Goal: Contribute content

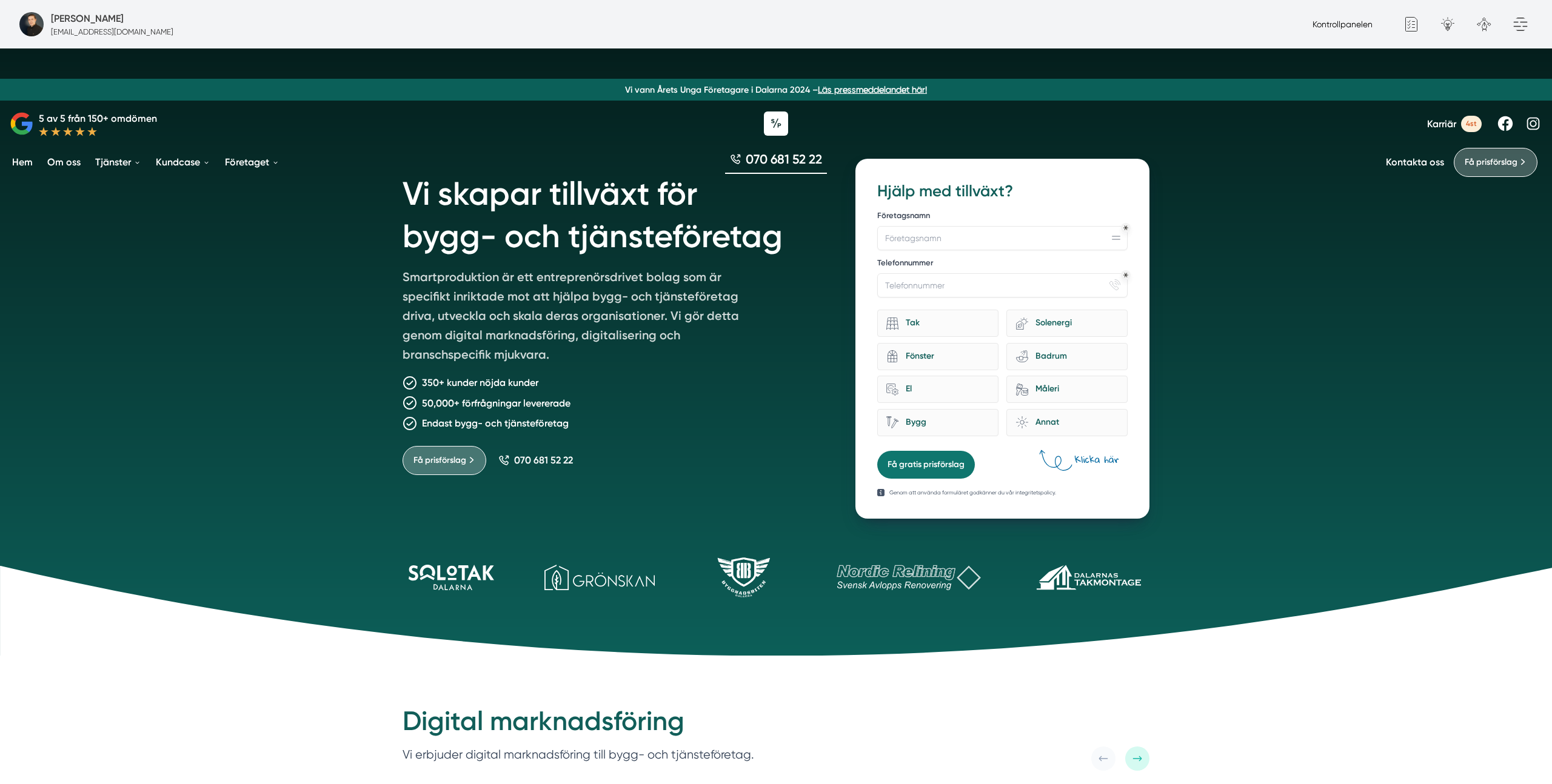
click at [1359, 24] on link "Kontrollpanelen" at bounding box center [1342, 25] width 60 height 10
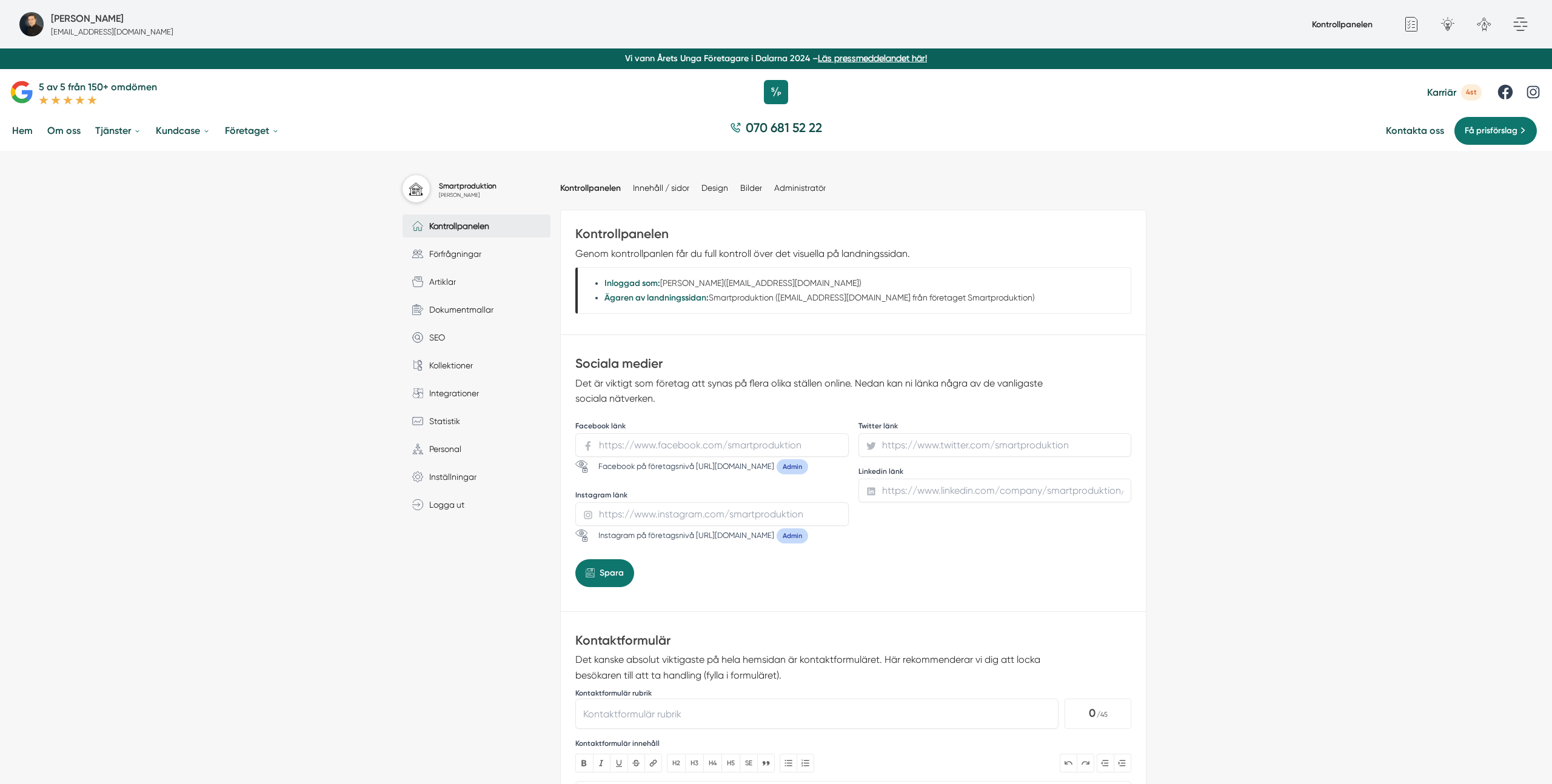
drag, startPoint x: 266, startPoint y: 346, endPoint x: 328, endPoint y: 327, distance: 64.8
click at [478, 281] on link "Artiklar" at bounding box center [477, 282] width 148 height 23
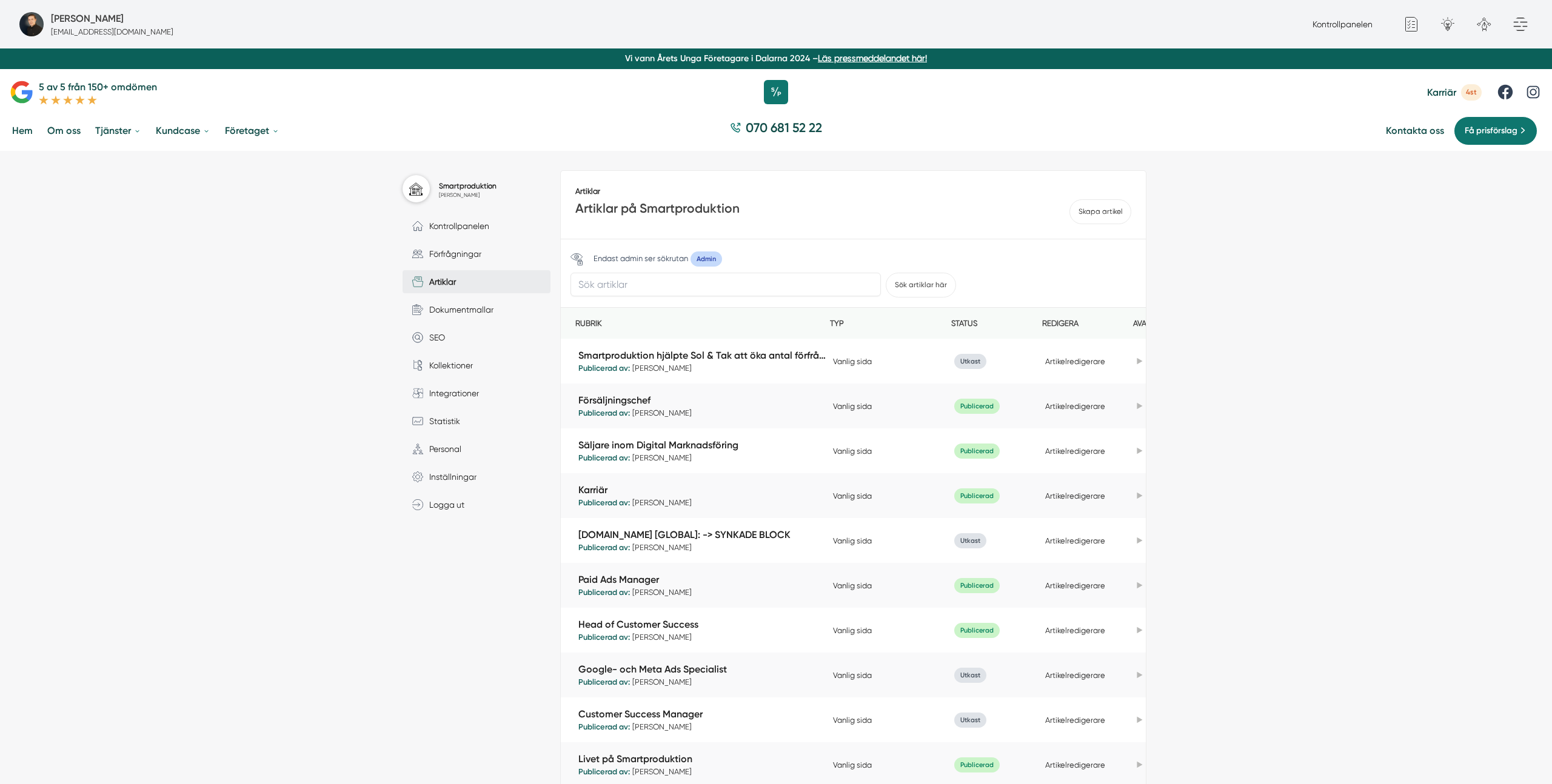
click at [1266, 317] on div "Smartproduktion [PERSON_NAME] Kontrollpanelen Förfrågningar Artiklar Dokumentma…" at bounding box center [776, 627] width 1552 height 953
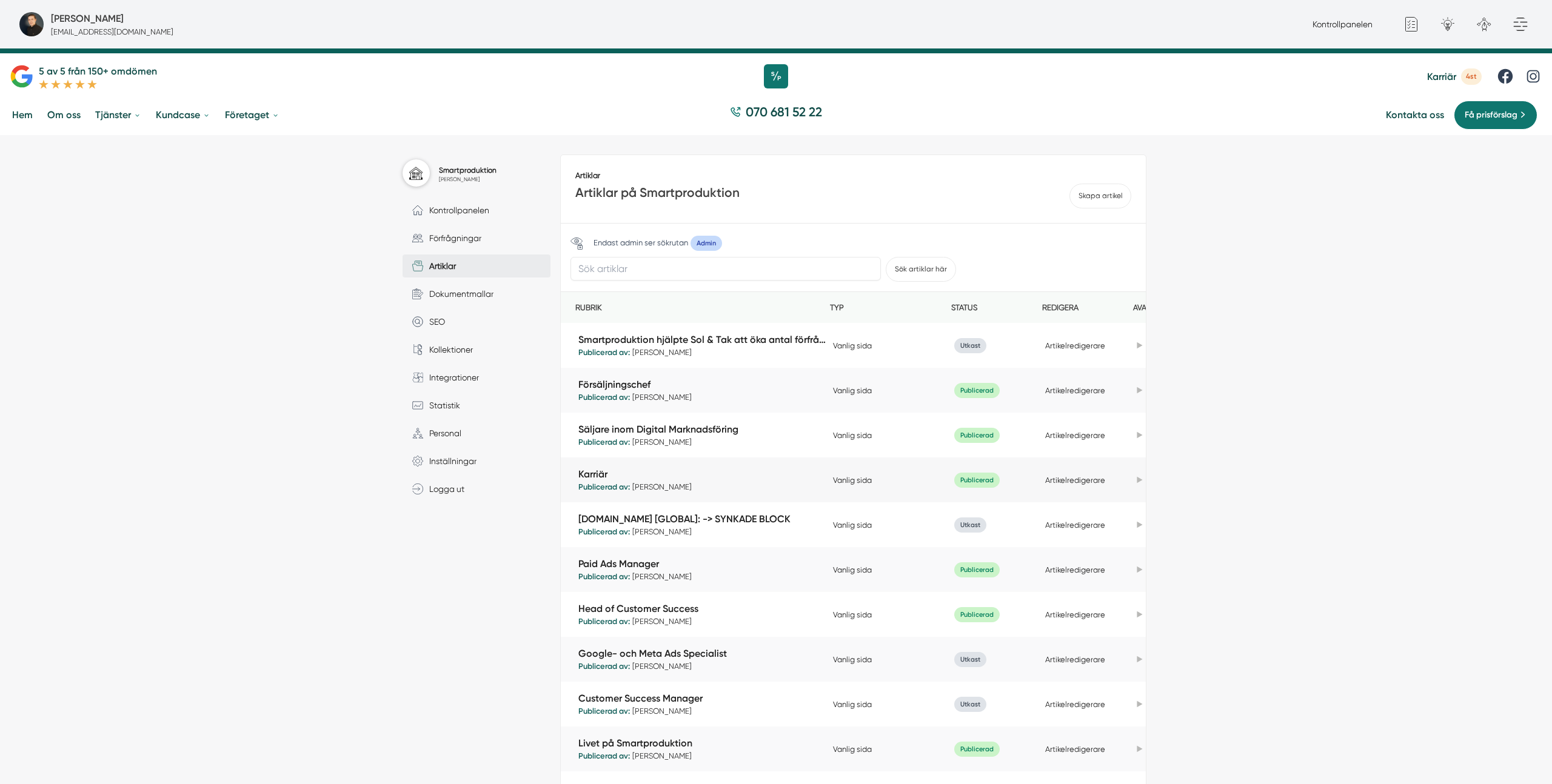
scroll to position [16, 0]
click at [1082, 572] on link "Artikelredigerare" at bounding box center [1075, 569] width 60 height 9
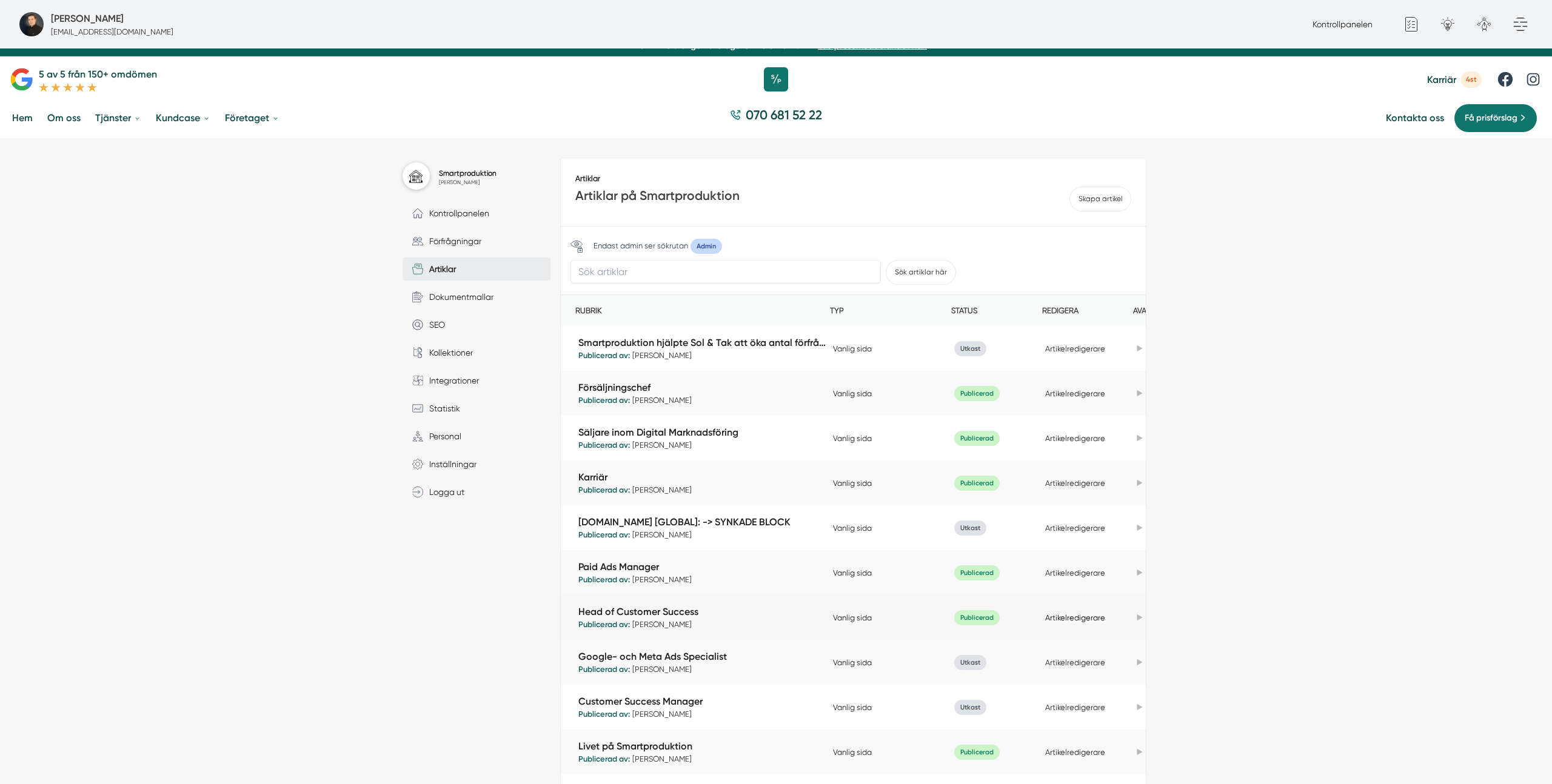
click at [1075, 614] on td "Artikelredigerare" at bounding box center [1087, 618] width 91 height 31
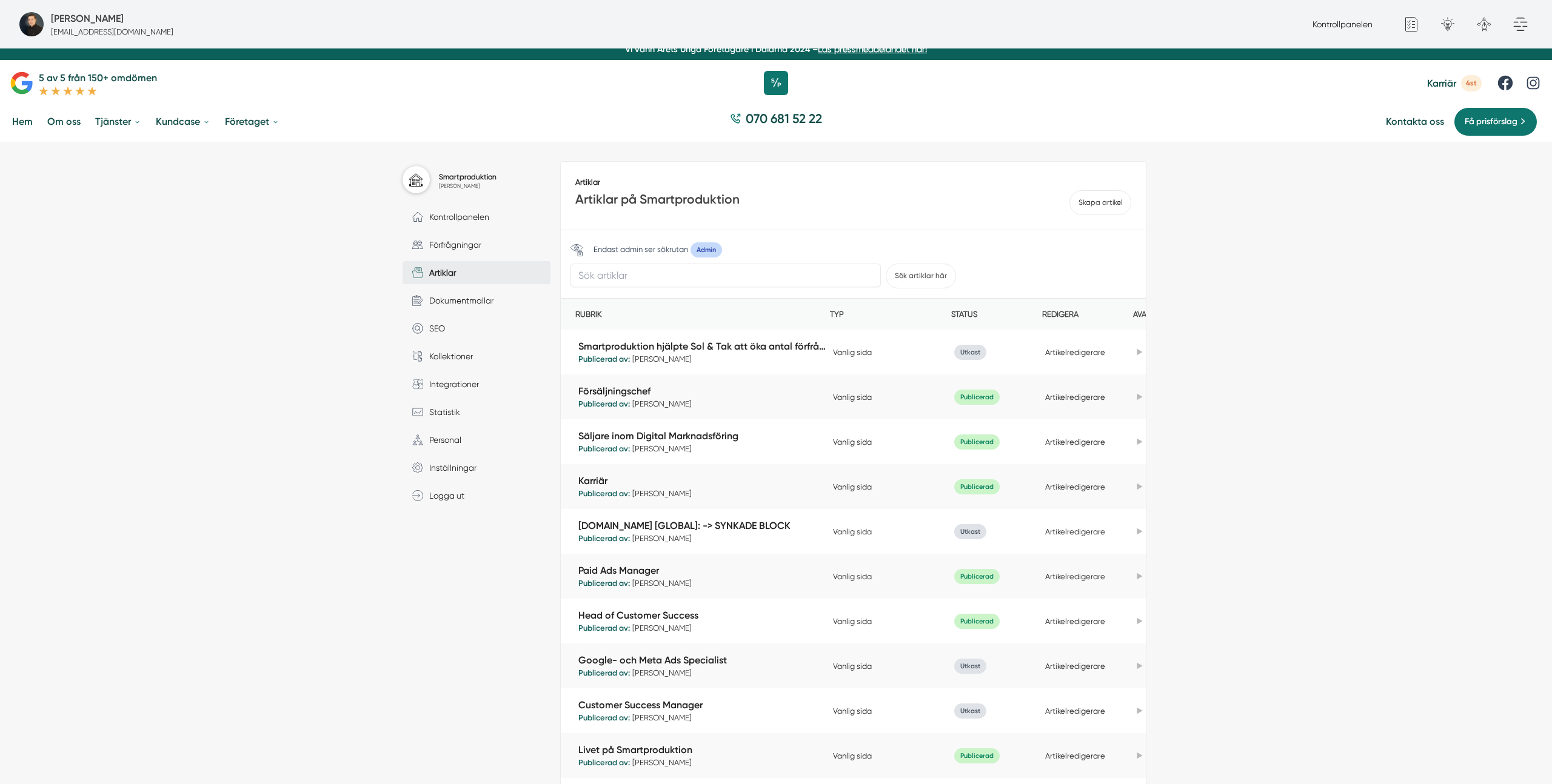
scroll to position [7, 0]
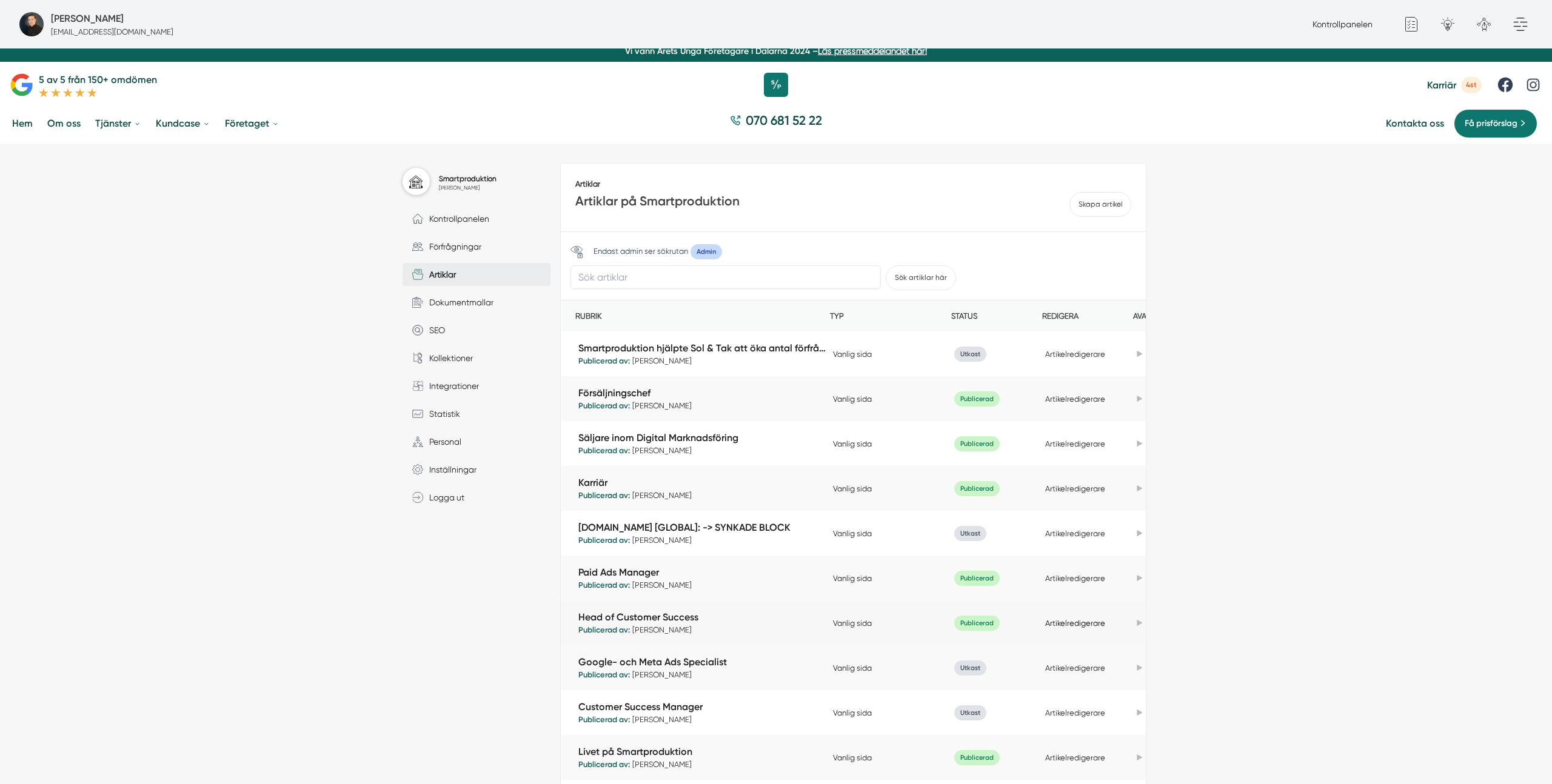
click at [1071, 623] on link "Artikelredigerare" at bounding box center [1075, 622] width 60 height 9
click at [1454, 357] on div "Smartproduktion Victor Blomberg Kontrollpanelen Förfrågningar Artiklar Dokument…" at bounding box center [776, 620] width 1552 height 953
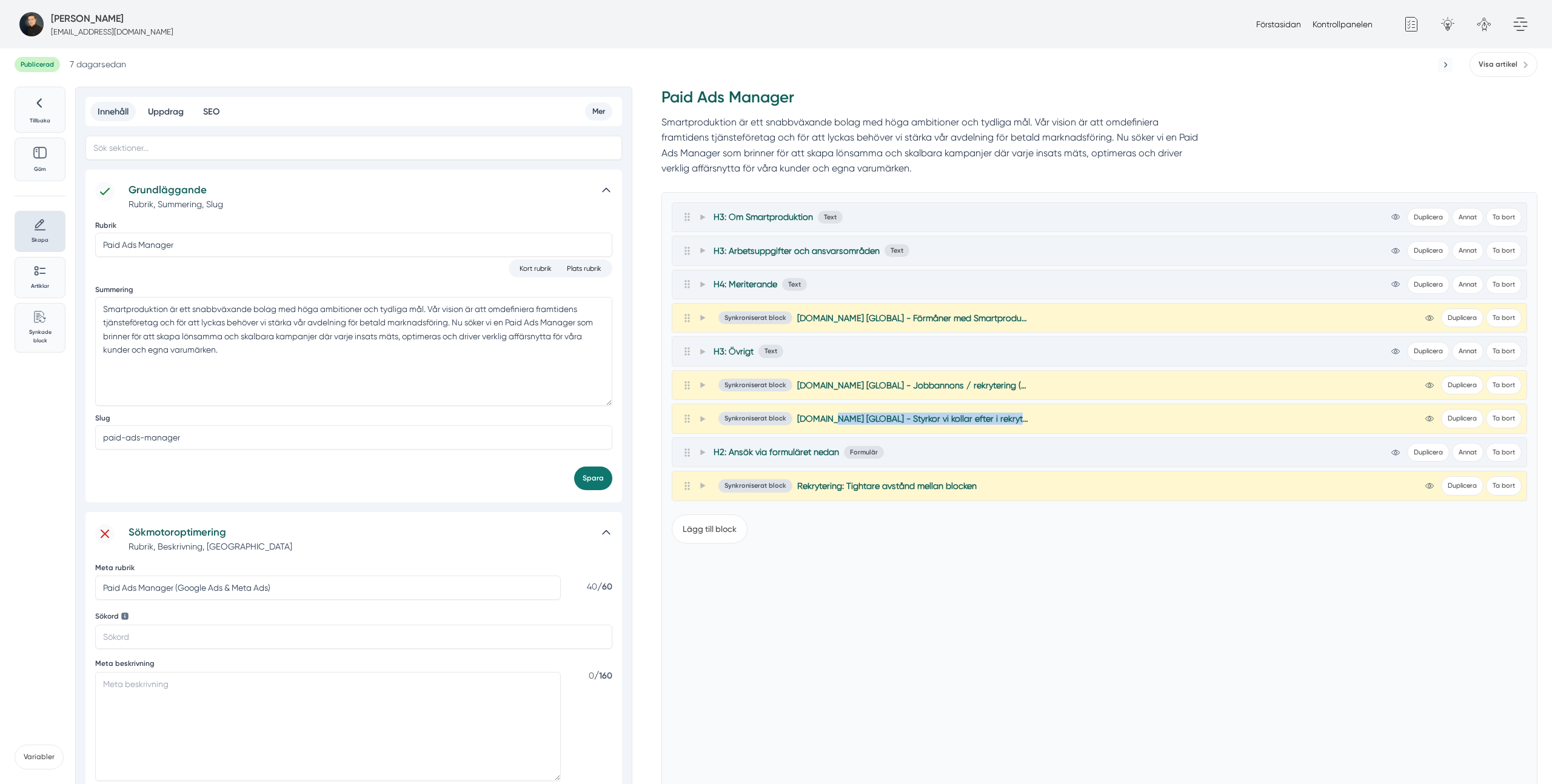
drag, startPoint x: 1038, startPoint y: 417, endPoint x: 830, endPoint y: 420, distance: 208.0
click at [830, 420] on div "Synkroniserat block Smartproduktion.se [GLOBAL] - Styrkor vi kollar efter i rek…" at bounding box center [1099, 418] width 844 height 19
click at [926, 410] on div "Synkroniserat block Smartproduktion.se [GLOBAL] - Styrkor vi kollar efter i rek…" at bounding box center [1099, 418] width 844 height 19
drag, startPoint x: 985, startPoint y: 320, endPoint x: 802, endPoint y: 322, distance: 183.0
click at [802, 322] on div "Synkroniserat block Smartproduktion.se [GLOBAL] - Förmåner med Smartproduktion …" at bounding box center [1099, 318] width 844 height 19
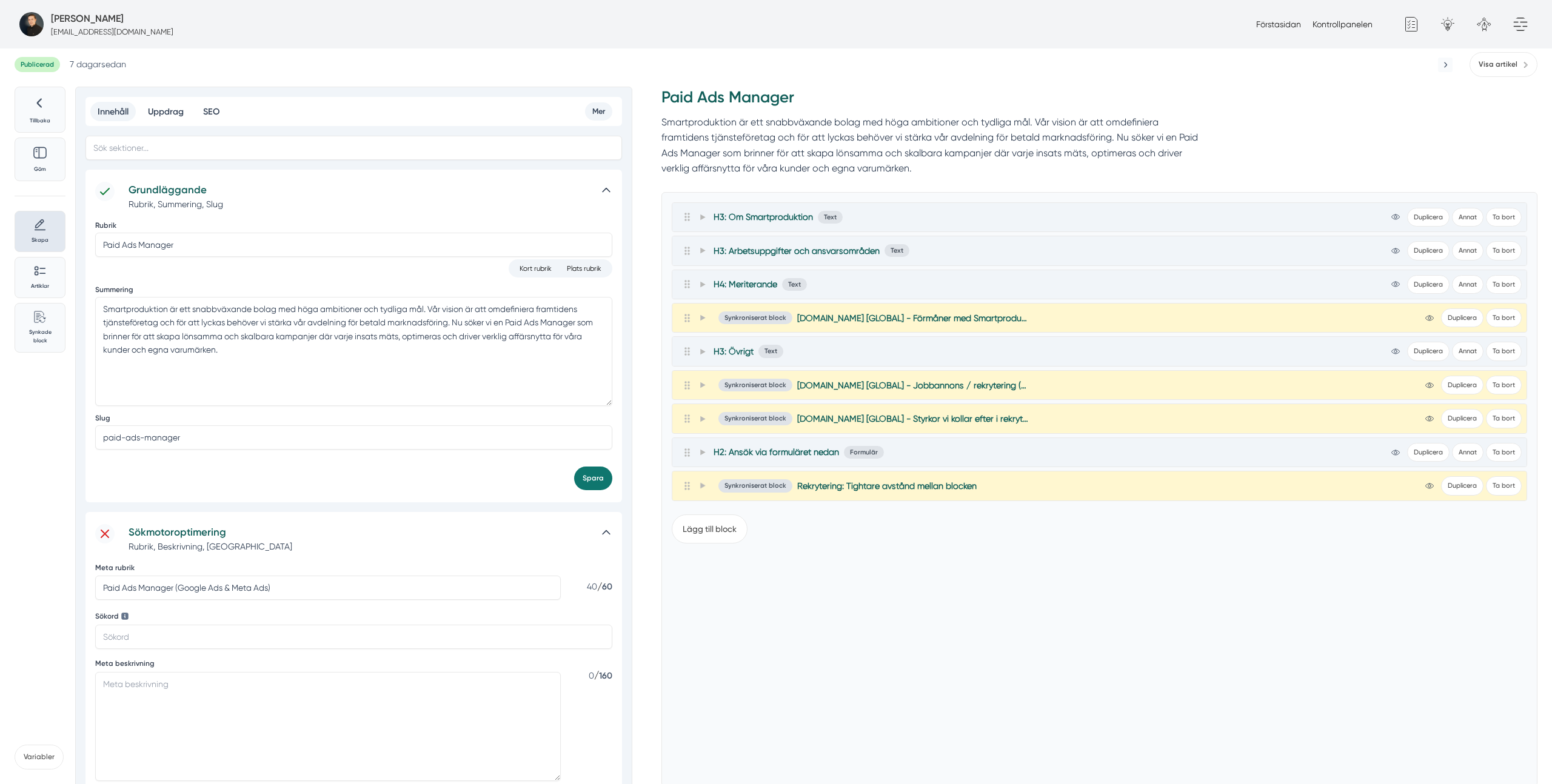
click at [694, 315] on div at bounding box center [695, 318] width 27 height 15
click at [698, 315] on span at bounding box center [704, 318] width 11 height 15
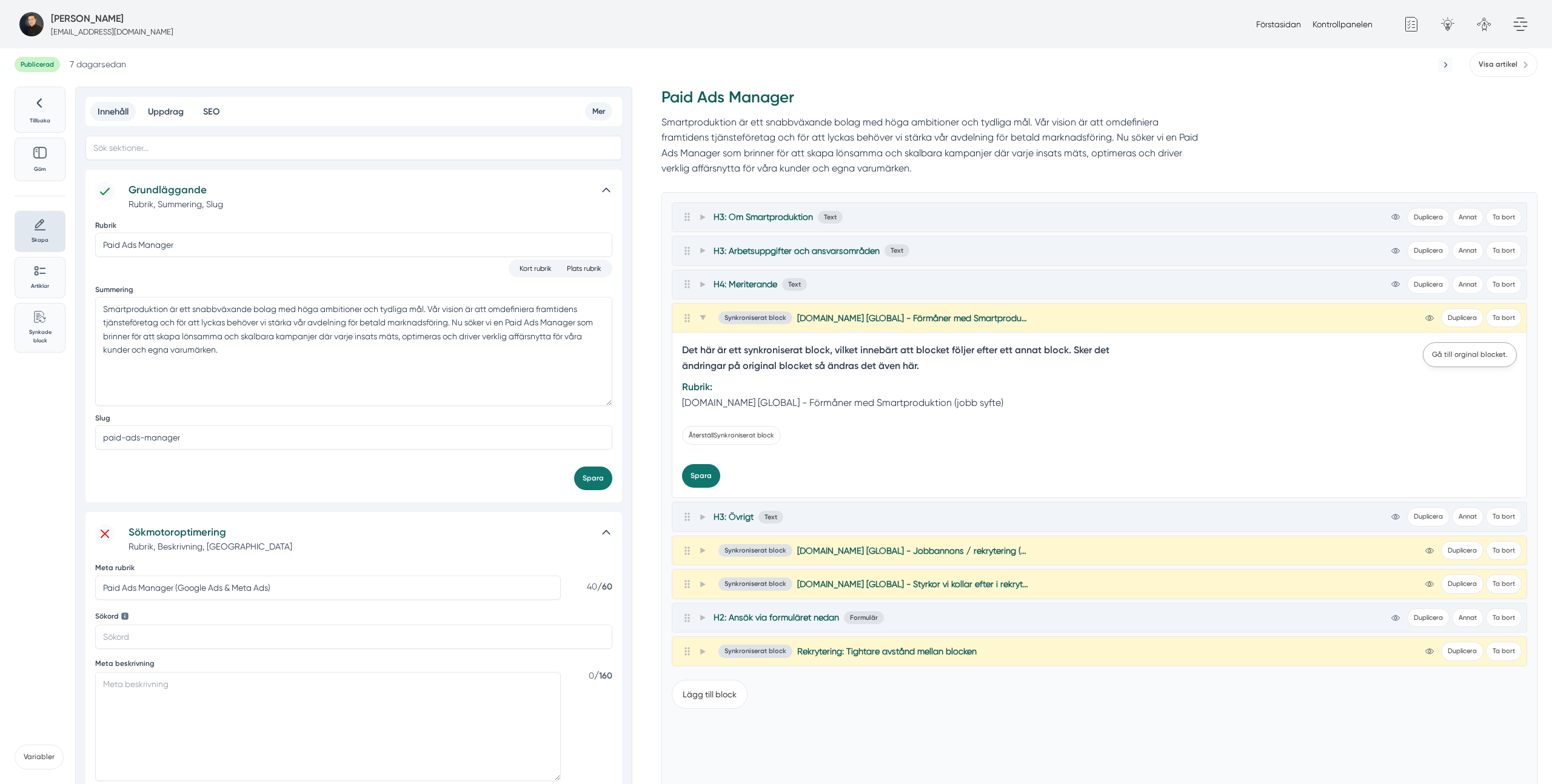
click at [1505, 348] on link "Gå till orginal blocket." at bounding box center [1470, 354] width 94 height 25
click at [1514, 53] on link "Visa artikel" at bounding box center [1503, 64] width 68 height 25
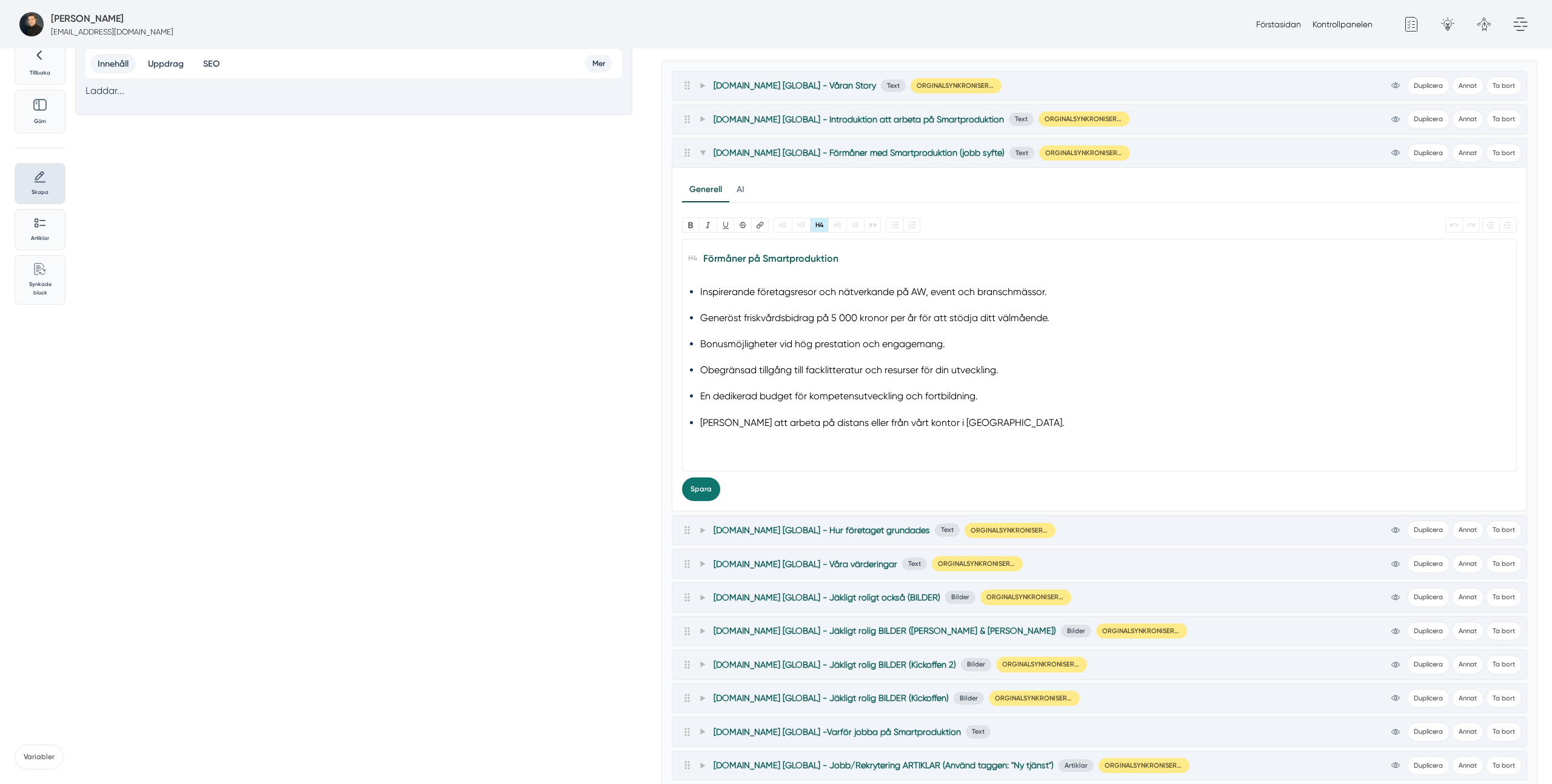
click at [923, 436] on trix-editor "Förmåner på Smartproduktion Inspirerande företagsresor och nätverkande på AW, e…" at bounding box center [1099, 355] width 834 height 233
type trix-editor "<h4><strong>Förmåner på Smartproduktion</strong></h4><ul><li>Inspirerande föret…"
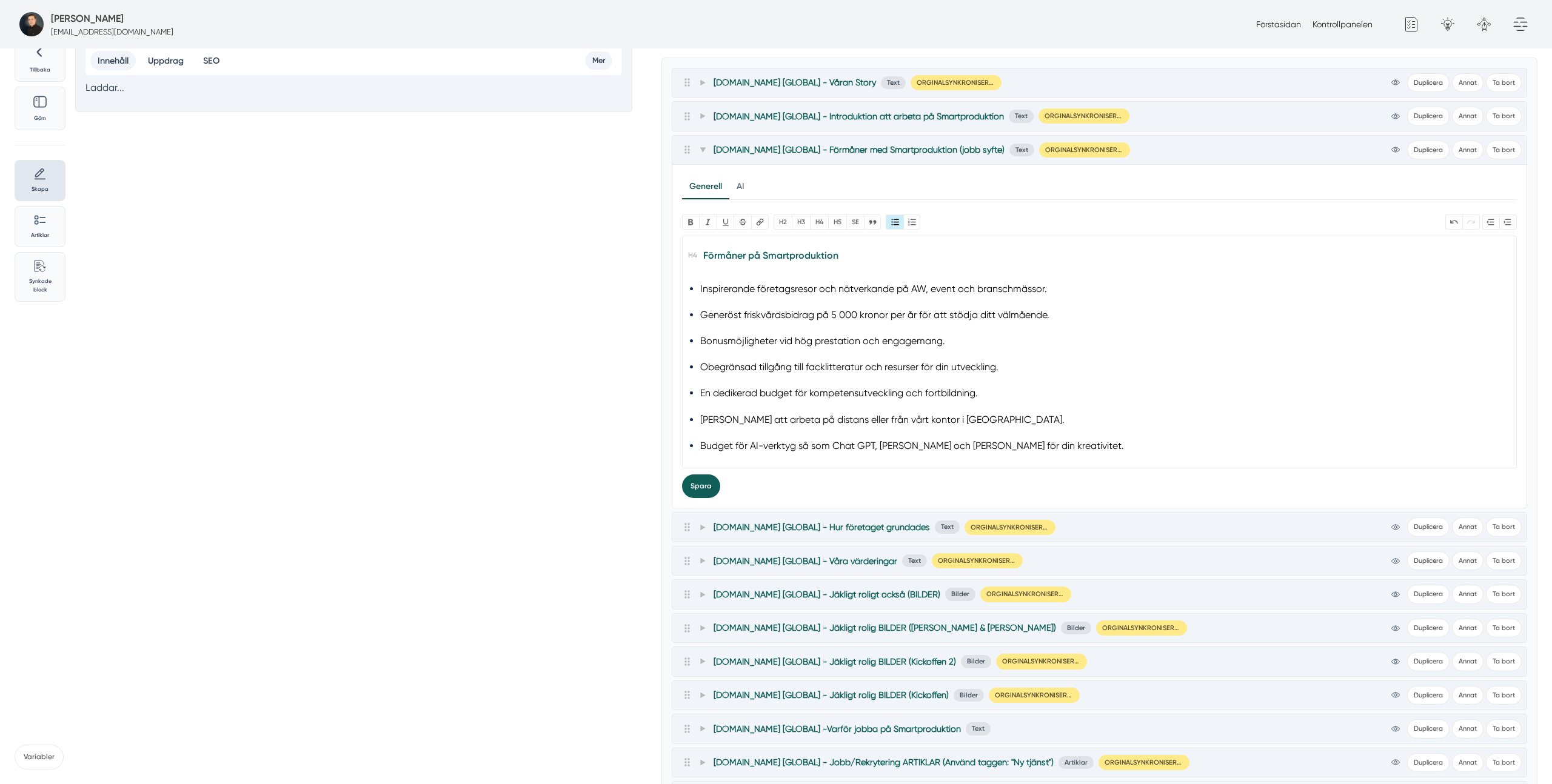
scroll to position [48, 0]
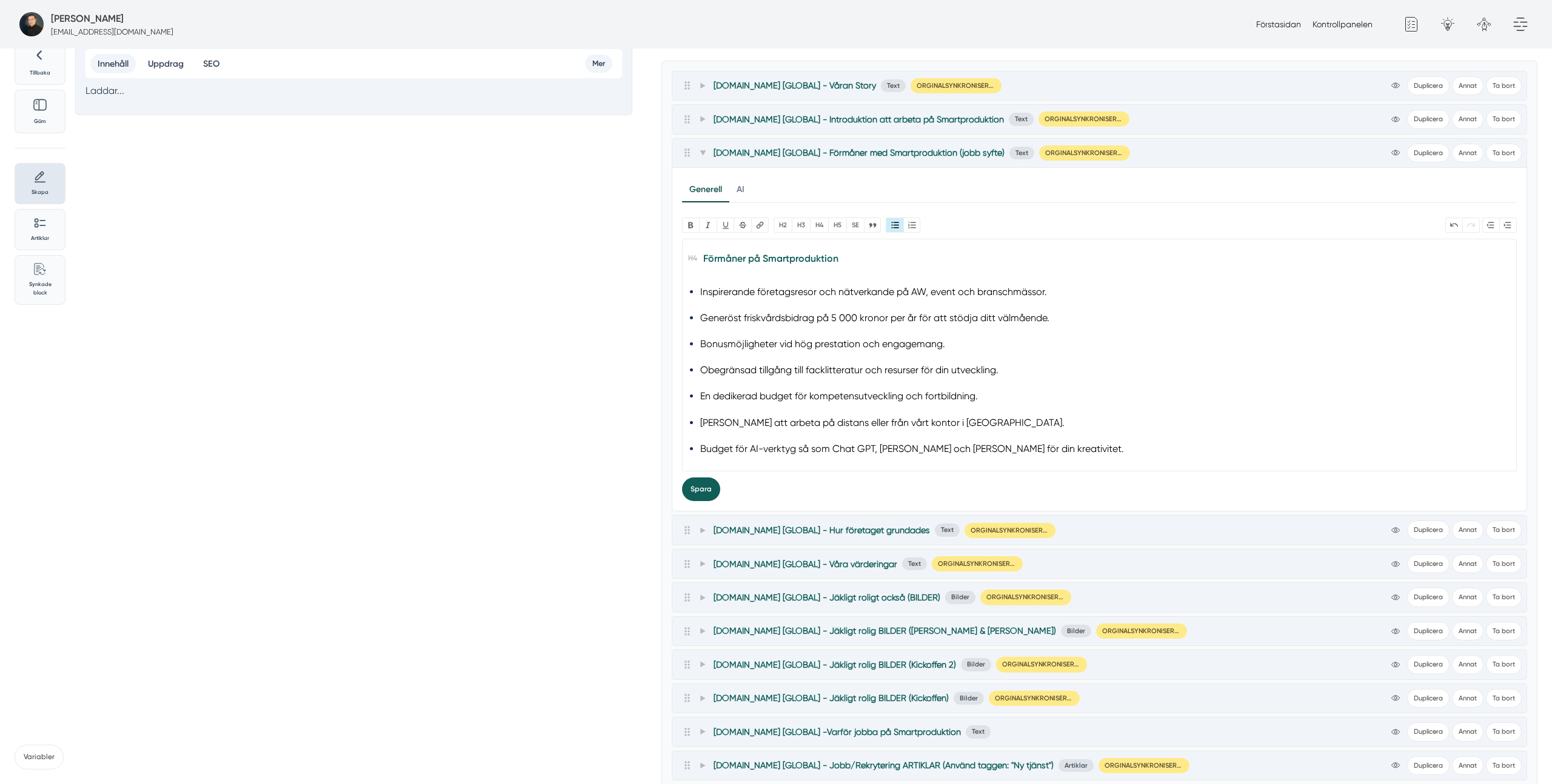
click at [697, 488] on button "Spara" at bounding box center [701, 490] width 38 height 24
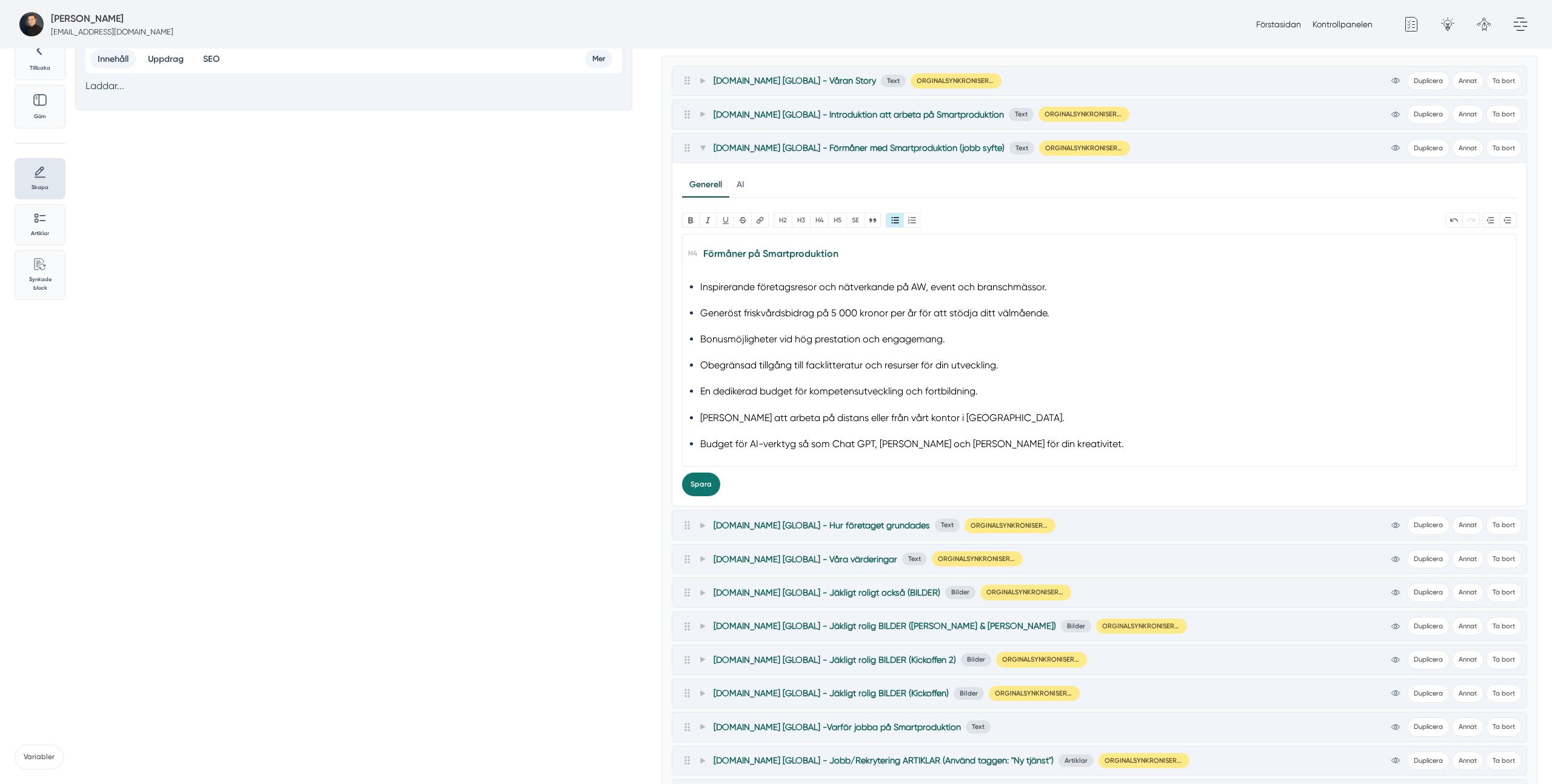
click at [1018, 433] on ul "Inspirerande företagsresor och nätverkande på AW, event och branschmässor. Gene…" at bounding box center [1099, 365] width 798 height 174
click at [1020, 440] on li "Budget för AI-verktyg så som Chat GPT, [PERSON_NAME] och [PERSON_NAME] för din …" at bounding box center [1099, 443] width 798 height 16
copy li "Budget för AI-verktyg så som Chat GPT, [PERSON_NAME] och [PERSON_NAME] för din …"
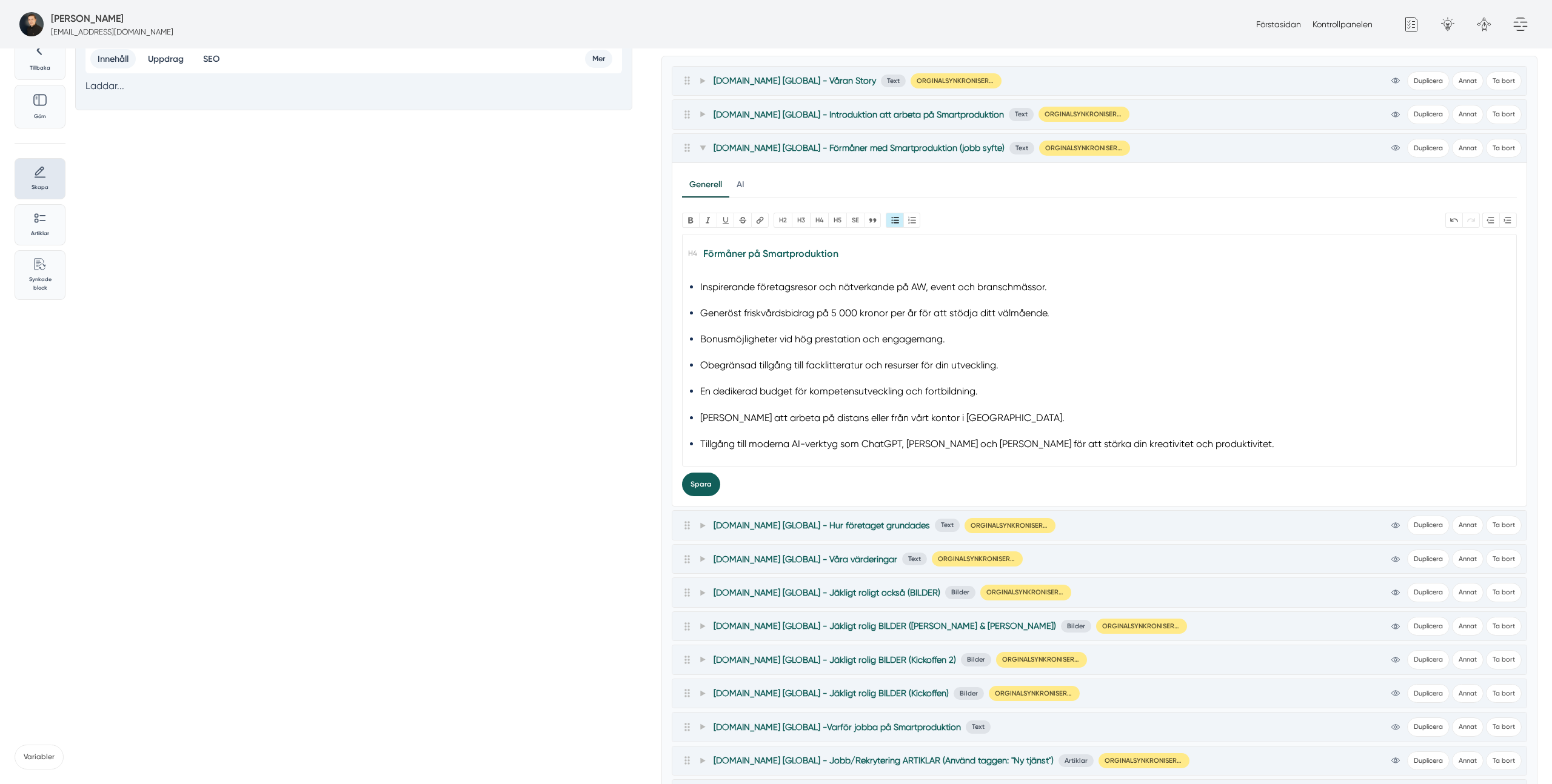
click at [697, 481] on button "Spara" at bounding box center [701, 485] width 38 height 24
click at [719, 447] on li "Tillgång till moderna AI-verktyg som ChatGPT, [PERSON_NAME] och [PERSON_NAME] f…" at bounding box center [1099, 443] width 798 height 16
click at [711, 440] on li "Tillgång till moderna AI-verktyg som ChatGPT, [PERSON_NAME] och [PERSON_NAME] f…" at bounding box center [1099, 443] width 798 height 16
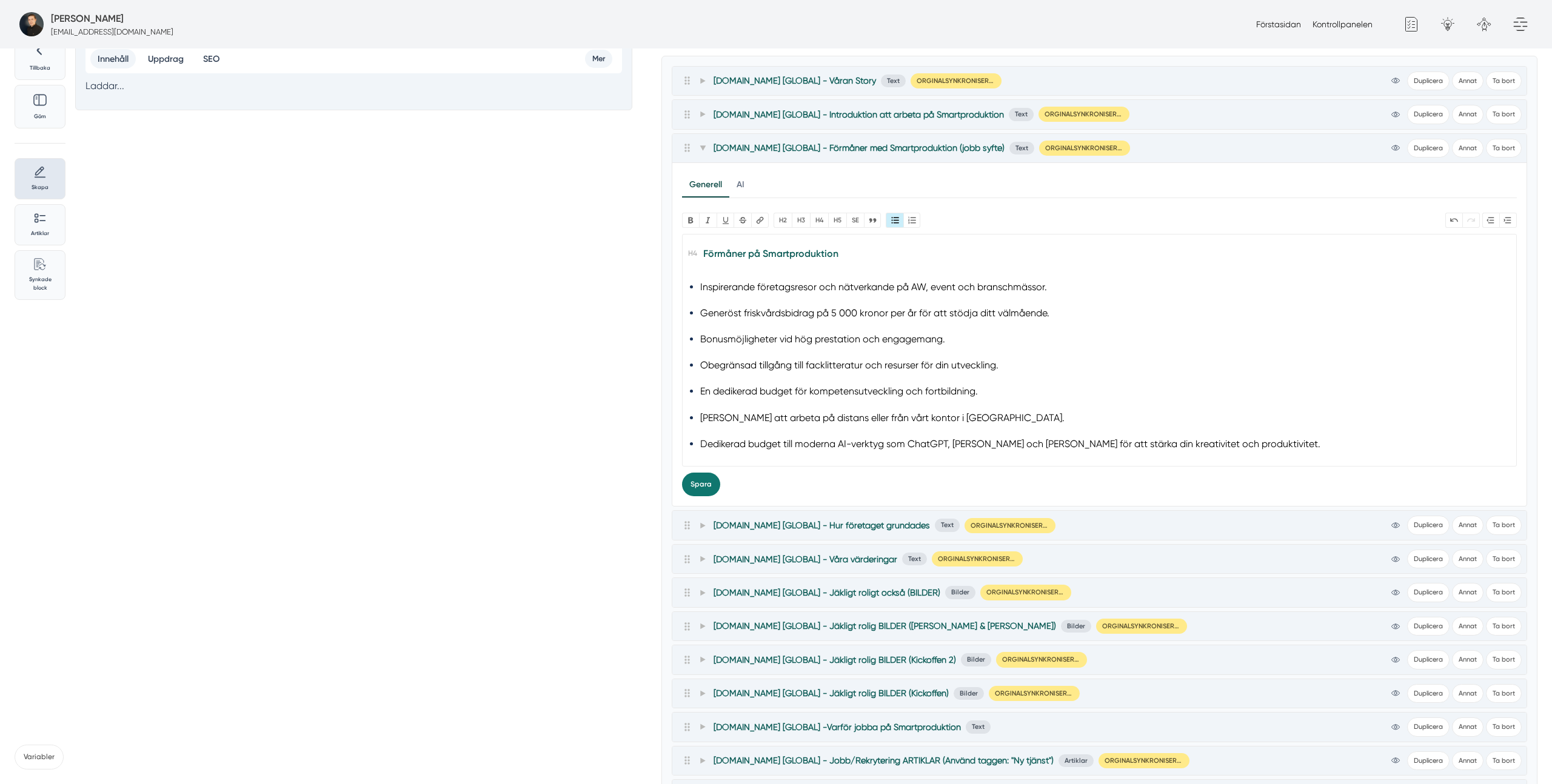
type trix-editor "<h4><strong>Förmåner på Smartproduktion</strong></h4><ul><li>Inspirerande föret…"
click at [709, 491] on button "Spara" at bounding box center [701, 485] width 38 height 24
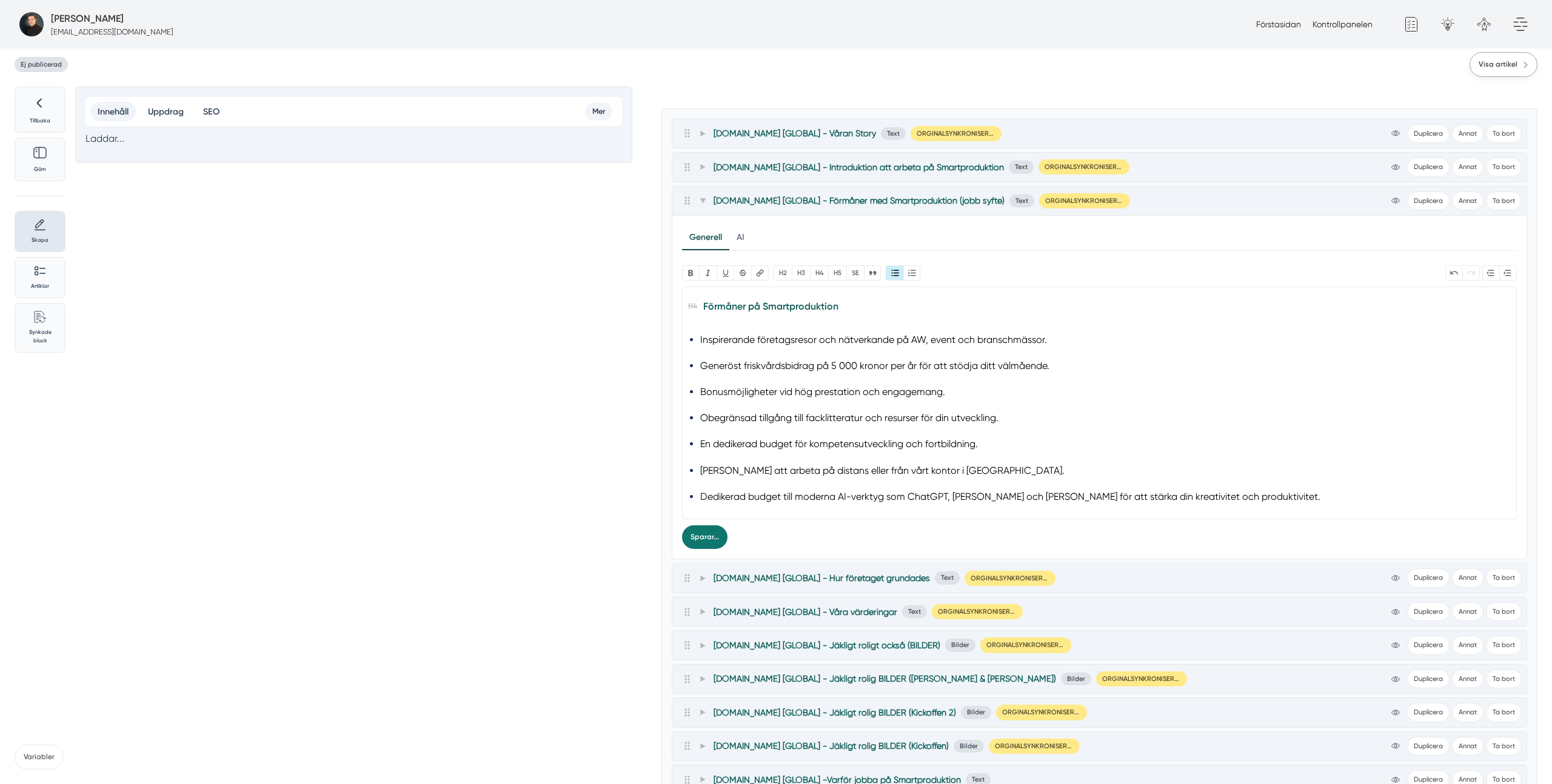
click at [1494, 63] on span "Visa artikel" at bounding box center [1497, 65] width 39 height 11
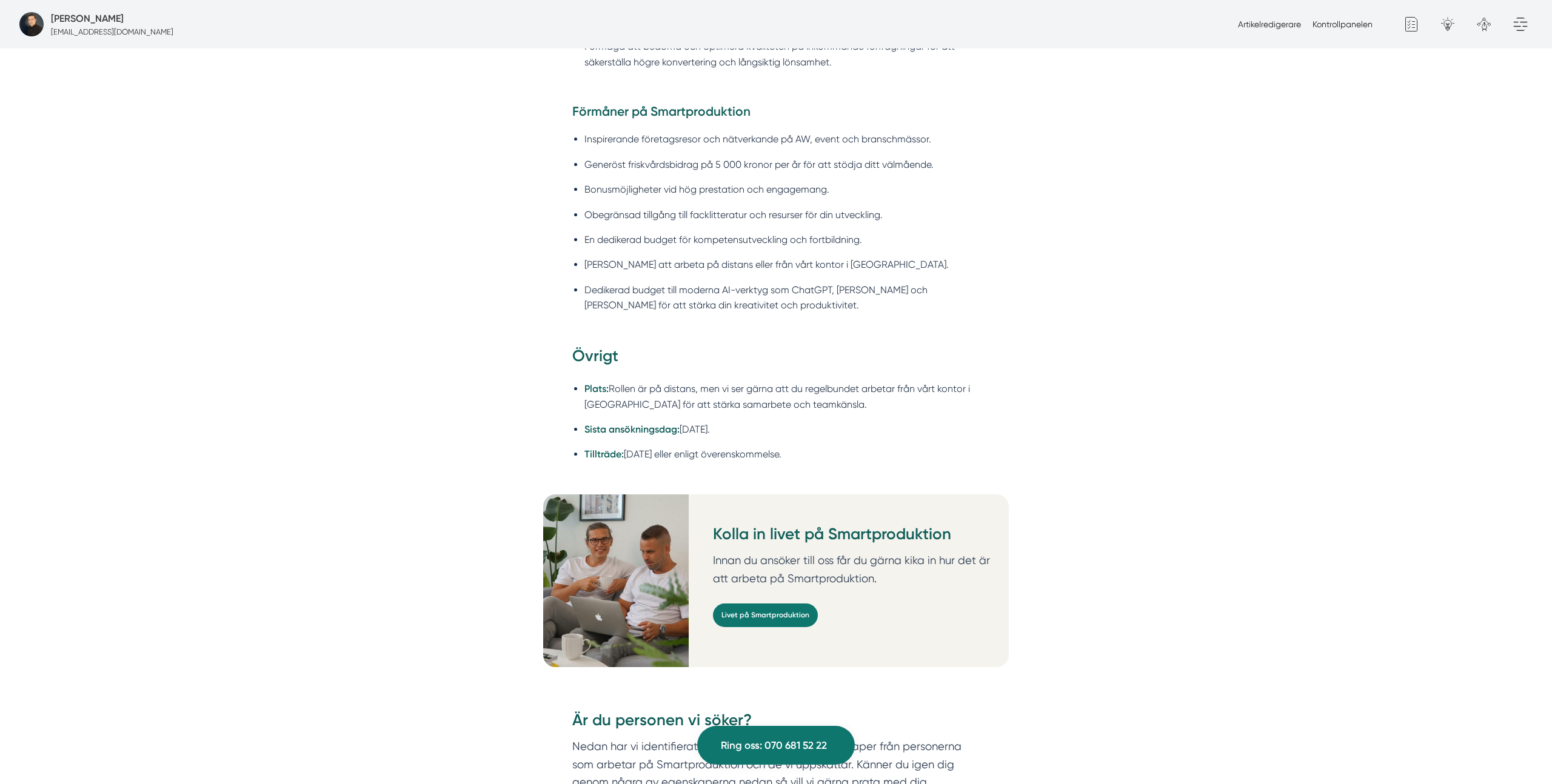
scroll to position [1803, 0]
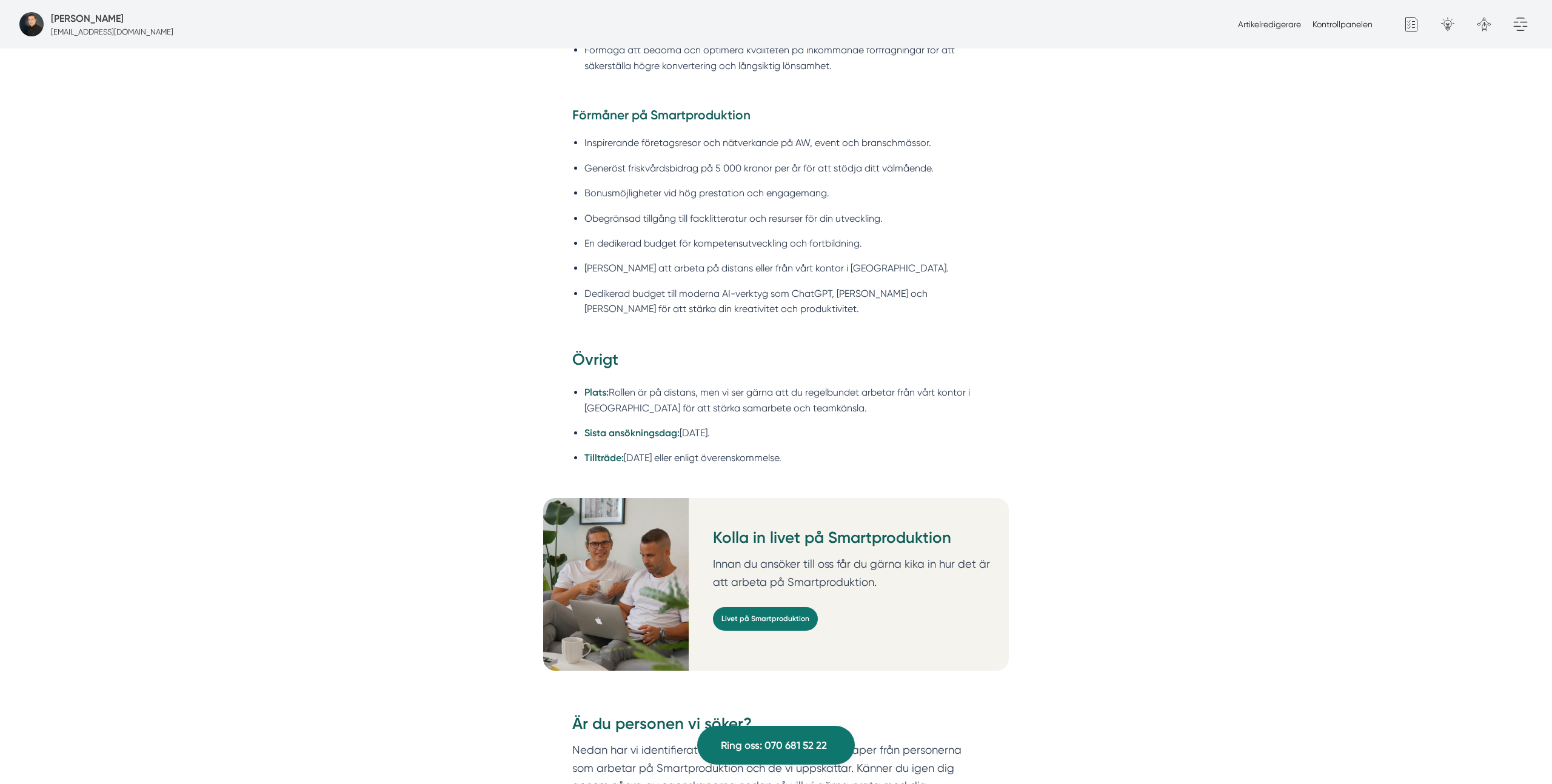
click at [710, 286] on li "Dedikerad budget till moderna AI-verktyg som ChatGPT, [PERSON_NAME] och [PERSON…" at bounding box center [782, 301] width 395 height 31
click at [711, 286] on li "Dedikerad budget till moderna AI-verktyg som ChatGPT, [PERSON_NAME] och [PERSON…" at bounding box center [782, 301] width 395 height 31
click at [711, 285] on li "Dedikerad budget till moderna AI-verktyg som ChatGPT, [PERSON_NAME] och [PERSON…" at bounding box center [782, 301] width 395 height 31
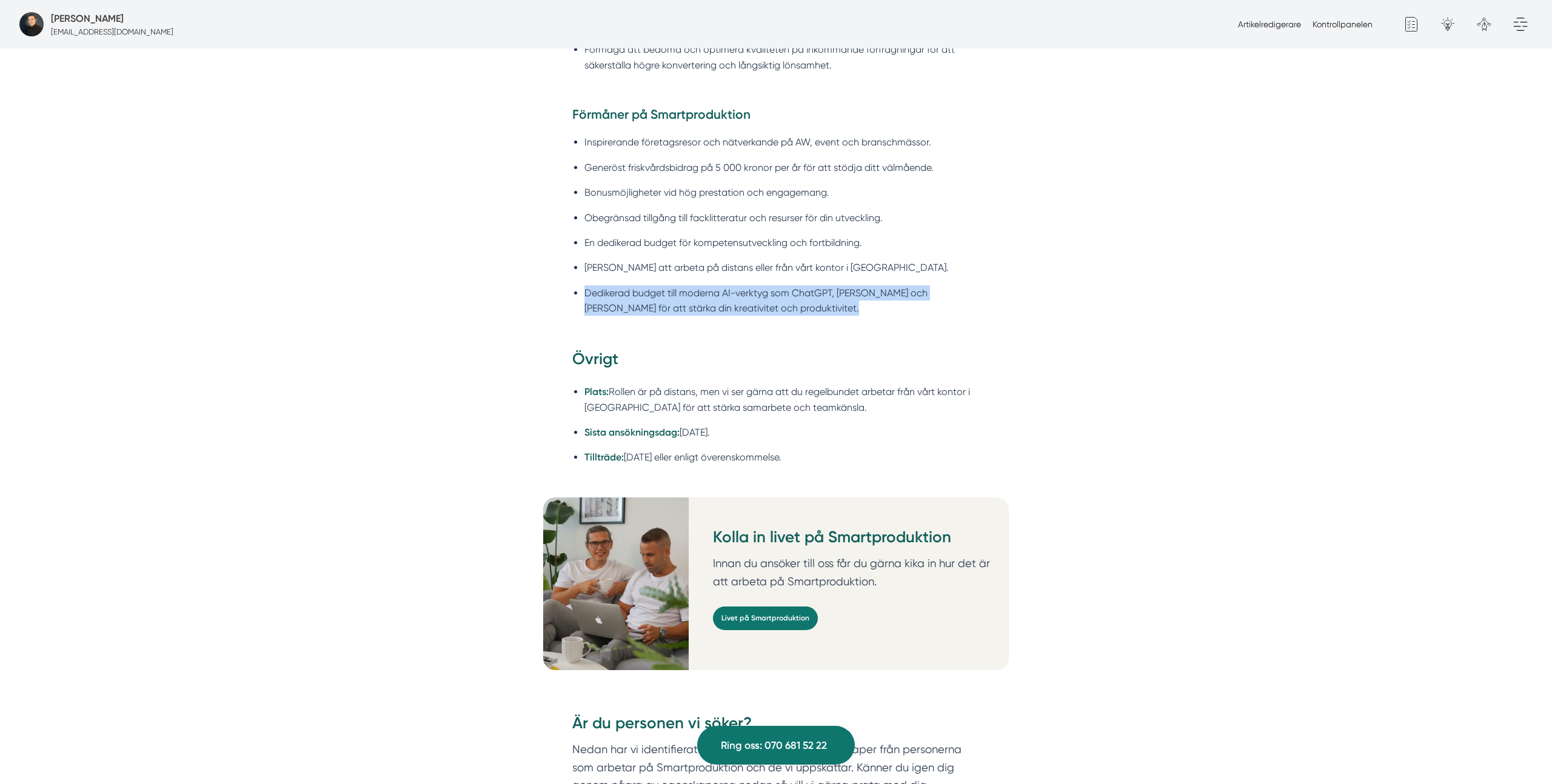
copy div "Dedikerad budget till moderna AI-verktyg som ChatGPT, [PERSON_NAME] och [PERSON…"
click at [704, 289] on ul "Inspirerande företagsresor och nätverkande på AW, event och branschmässor. Gene…" at bounding box center [776, 228] width 408 height 204
